Goal: Communication & Community: Answer question/provide support

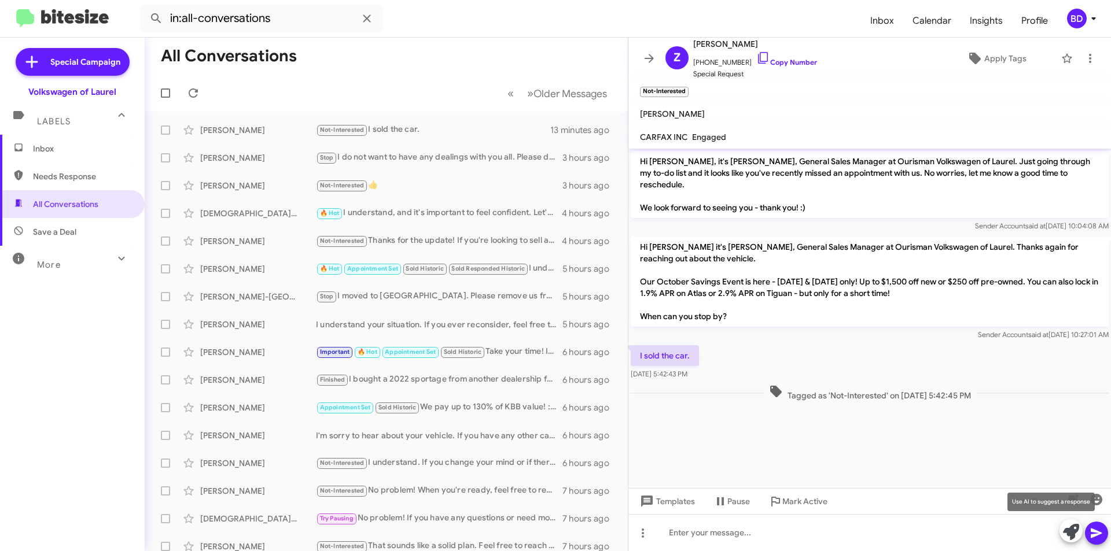
click at [1076, 534] on icon at bounding box center [1071, 532] width 16 height 16
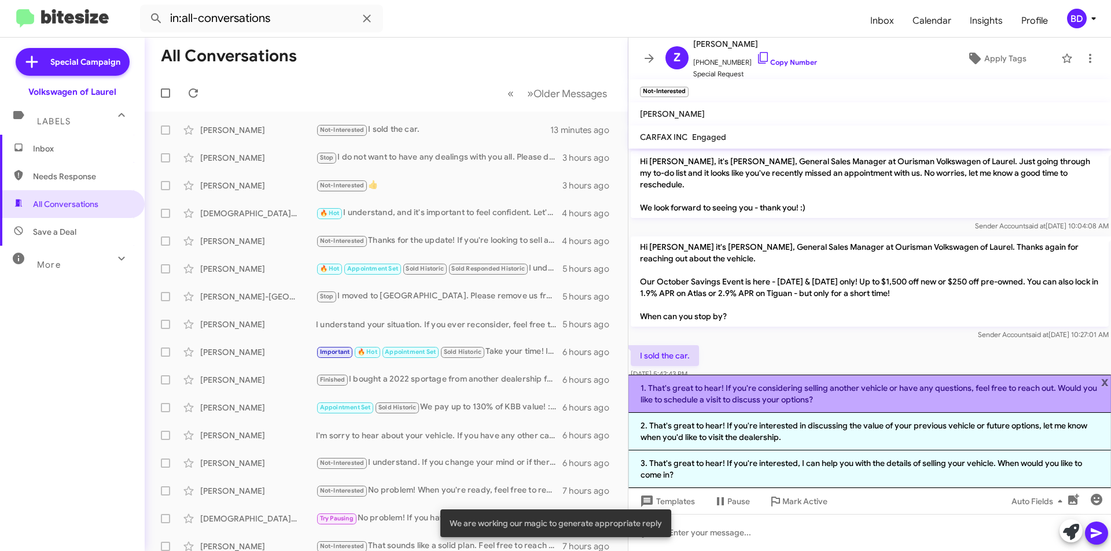
click at [816, 392] on li "1. That's great to hear! If you're considering selling another vehicle or have …" at bounding box center [869, 394] width 483 height 38
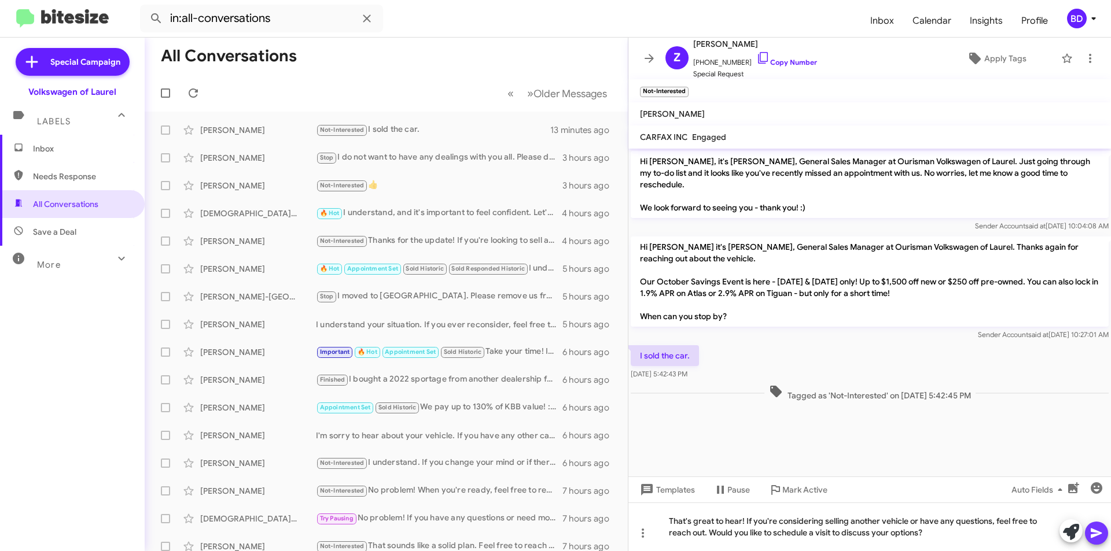
click at [1089, 535] on button at bounding box center [1096, 533] width 23 height 23
